Goal: Find specific page/section: Find specific page/section

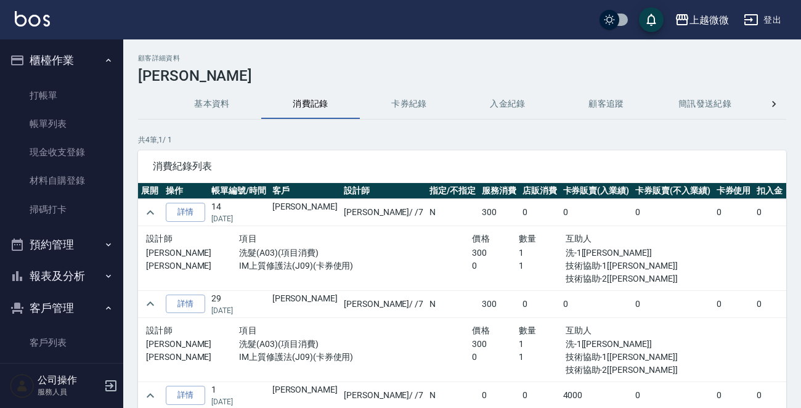
scroll to position [78, 0]
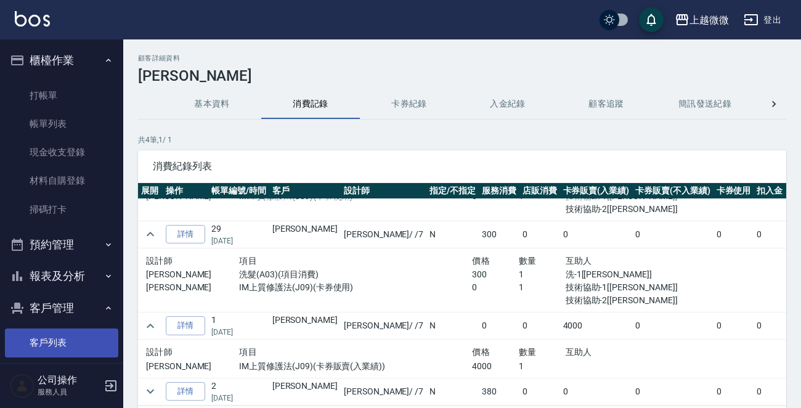
click at [47, 346] on link "客戶列表" at bounding box center [61, 342] width 113 height 28
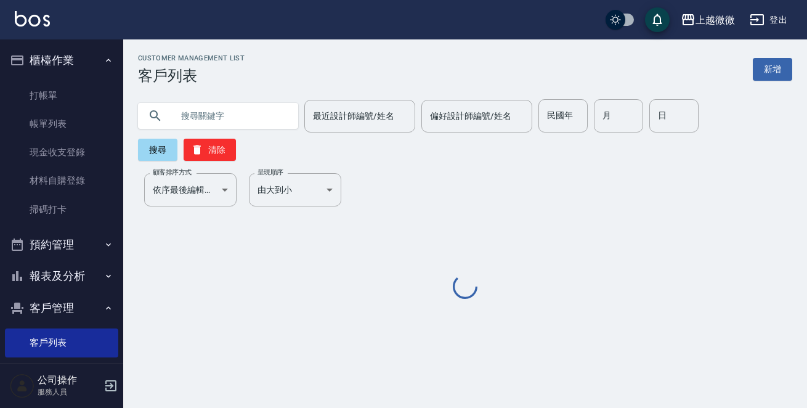
click at [237, 121] on input "text" at bounding box center [231, 115] width 116 height 33
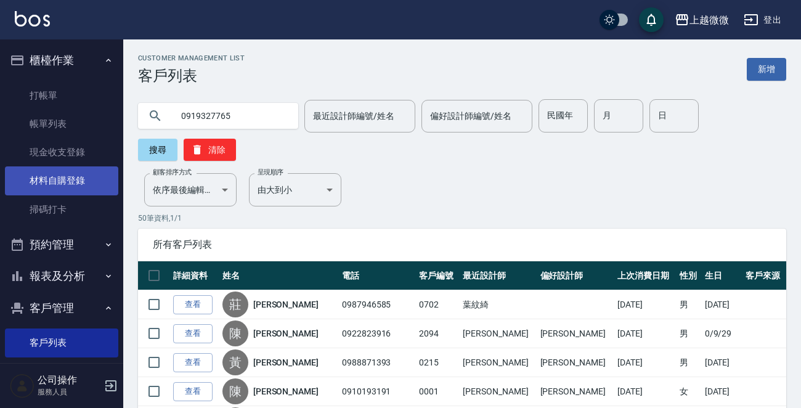
type input "0919327765"
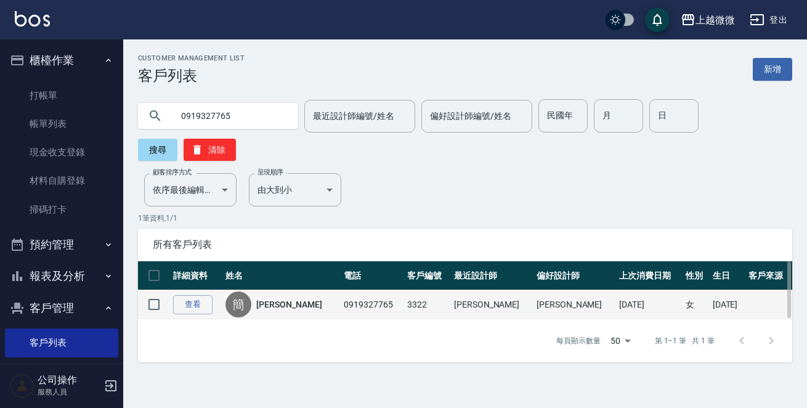
click at [282, 298] on link "[PERSON_NAME]" at bounding box center [288, 304] width 65 height 12
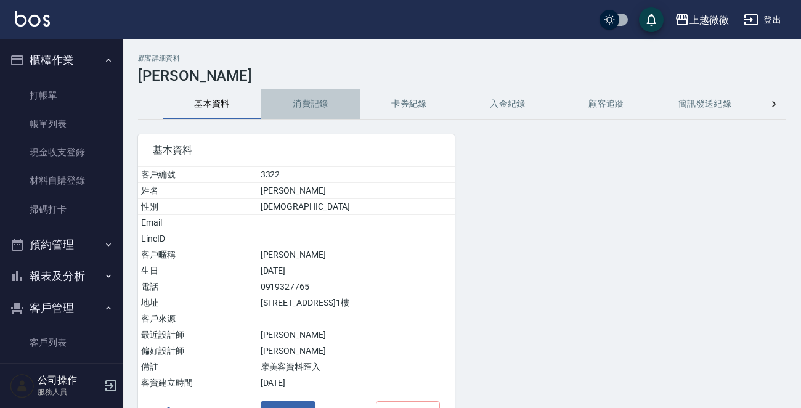
click at [304, 106] on button "消費記錄" at bounding box center [310, 104] width 99 height 30
